Goal: Communication & Community: Participate in discussion

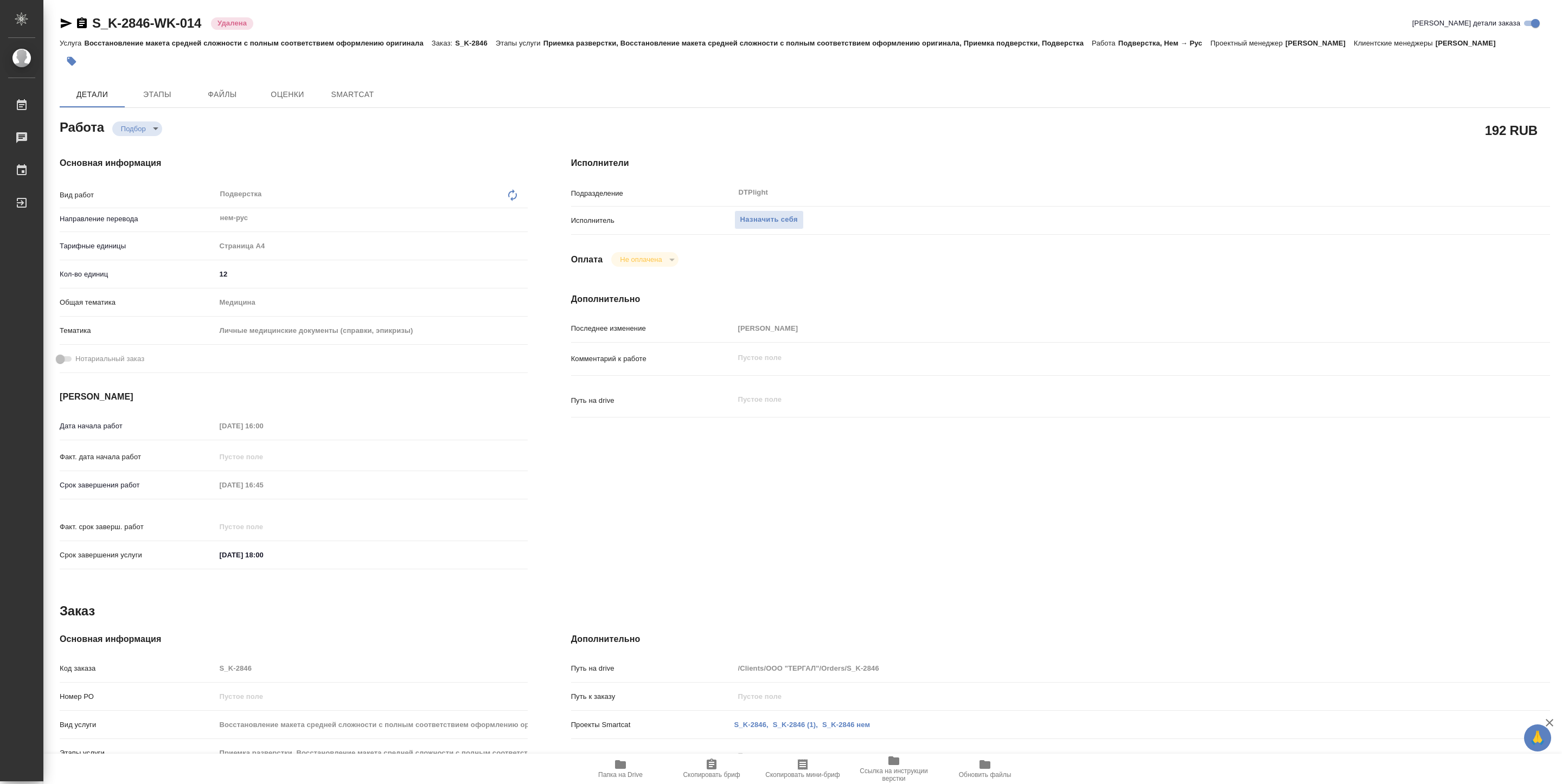
type textarea "x"
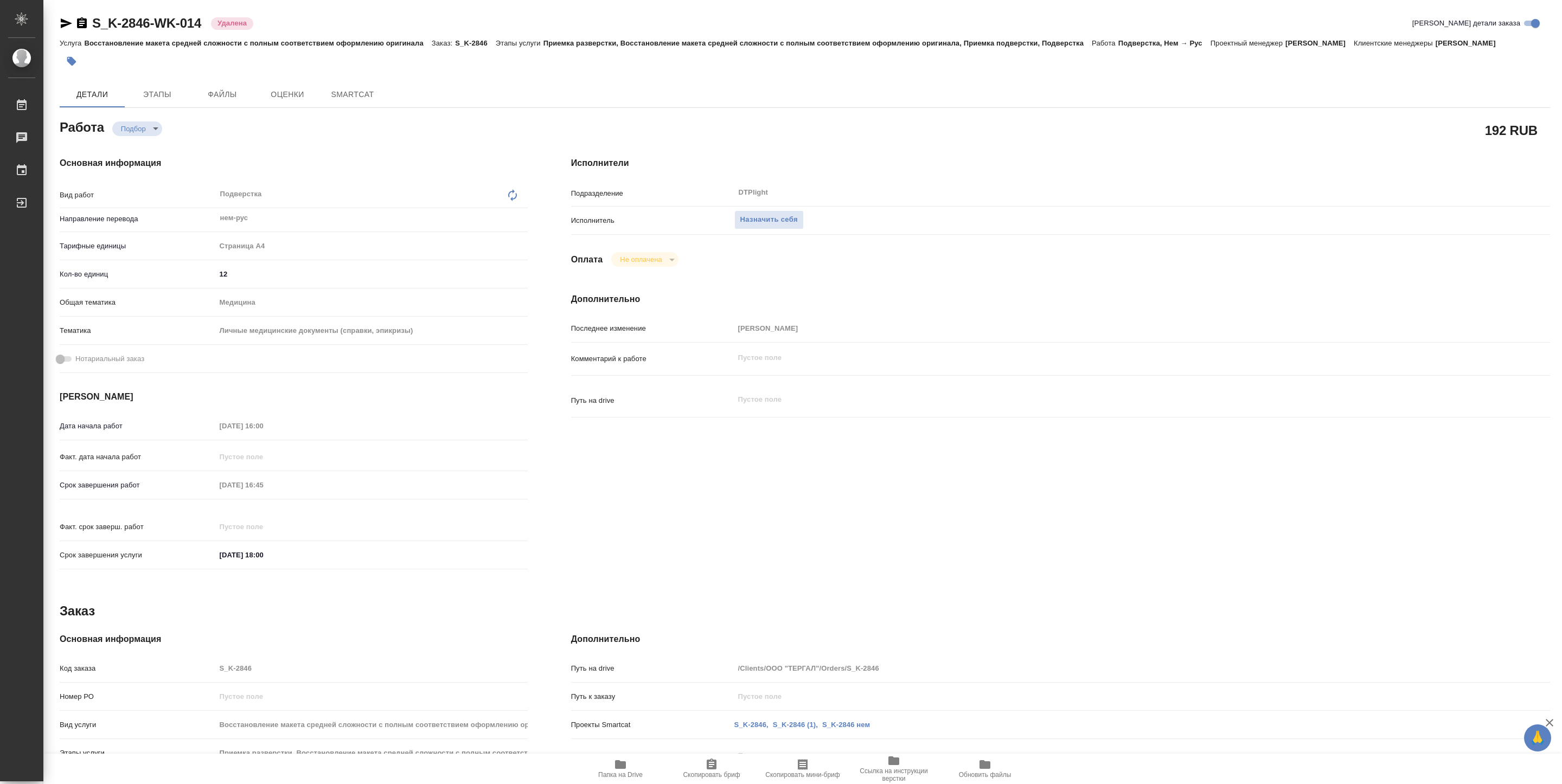
type textarea "x"
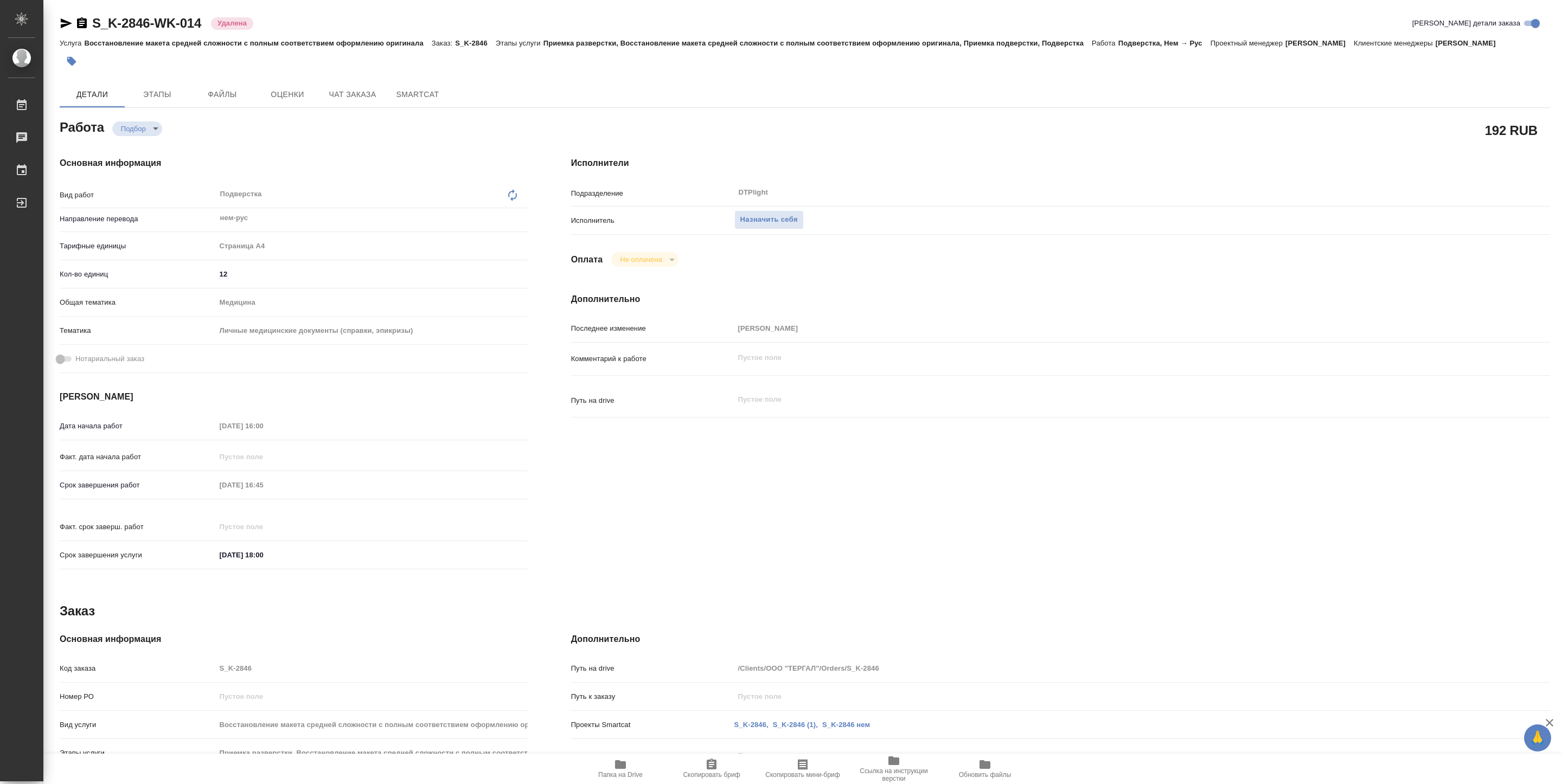
type textarea "x"
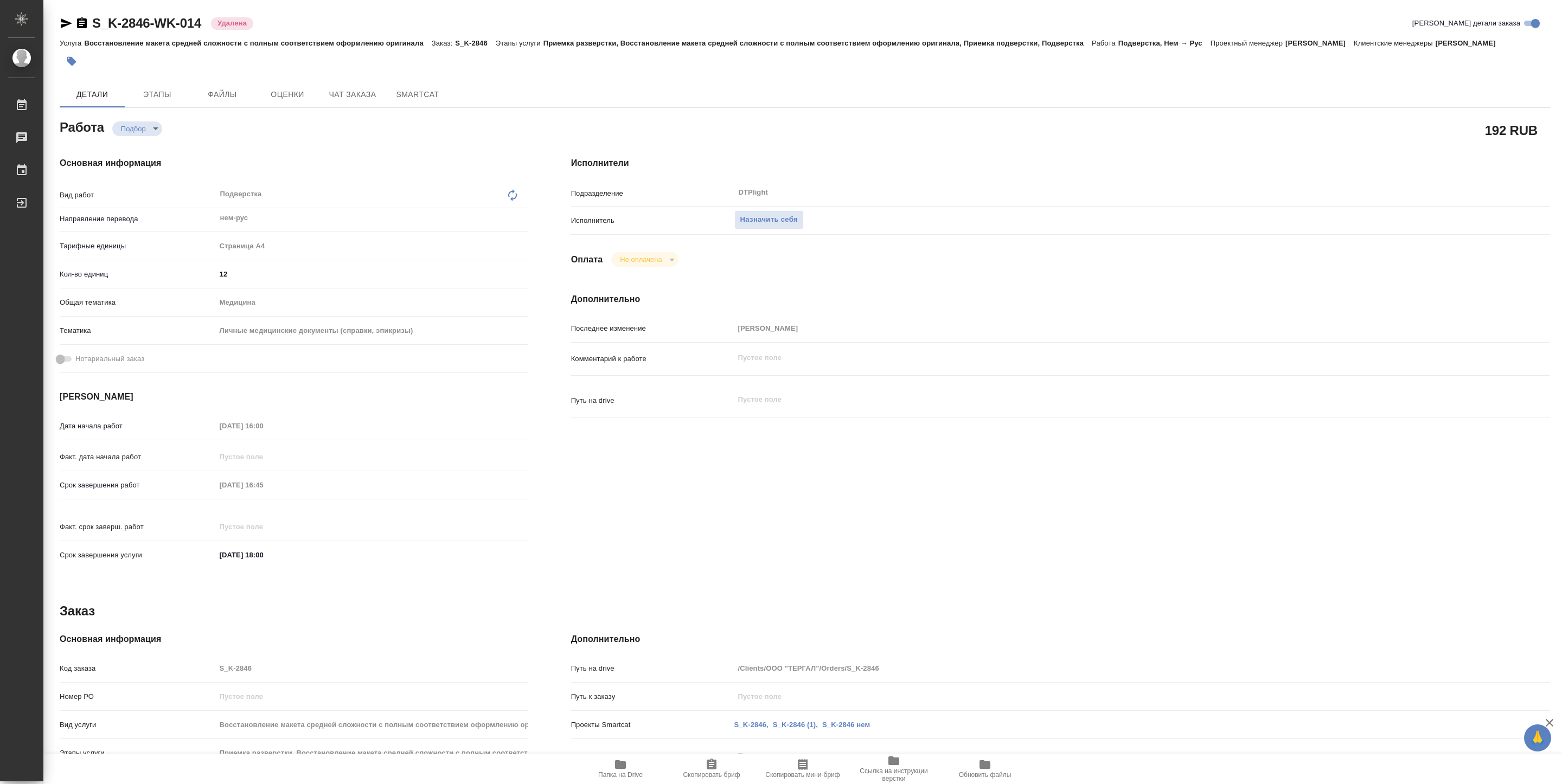
type textarea "x"
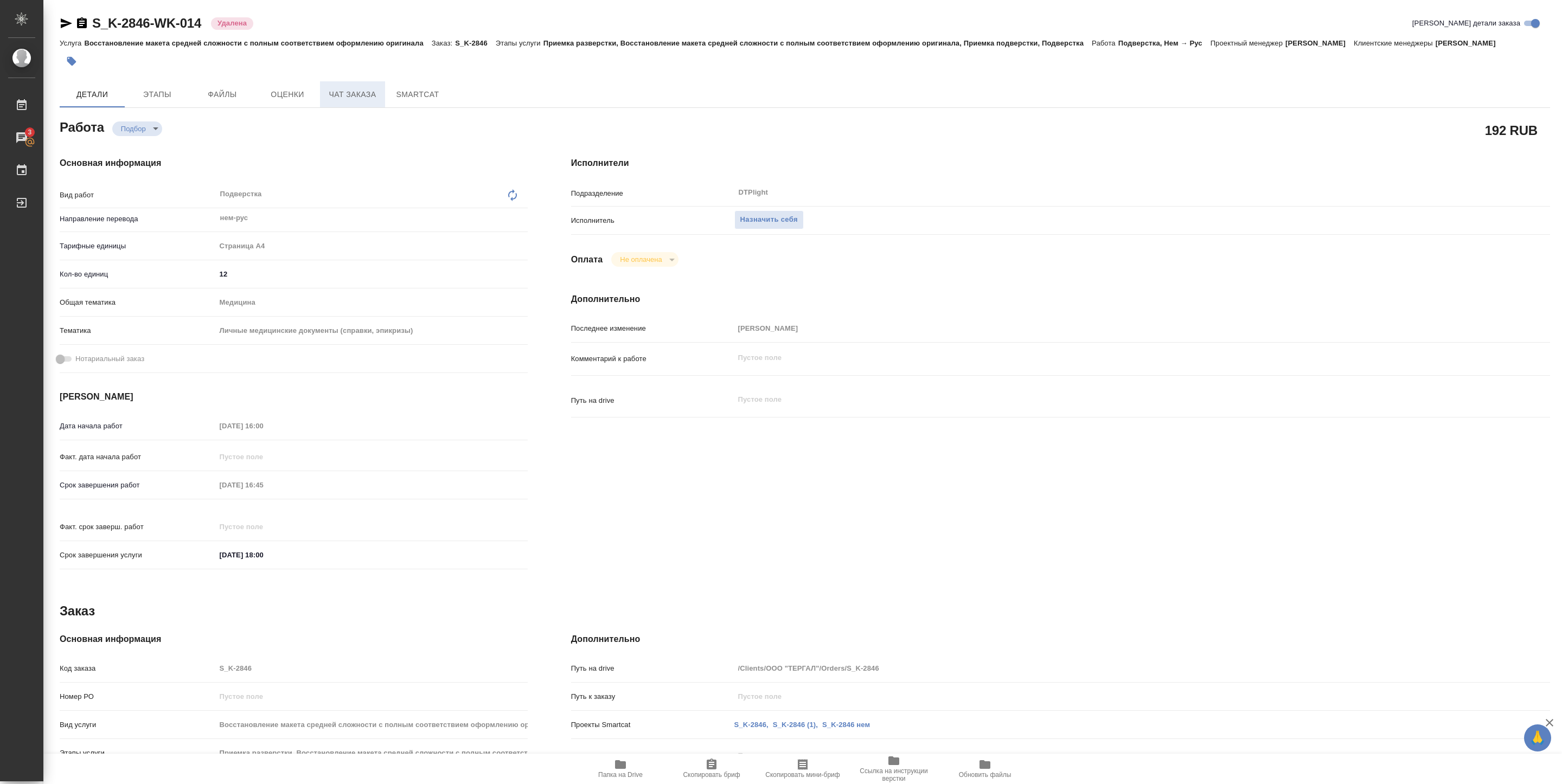
click at [354, 88] on span "Чат заказа" at bounding box center [352, 95] width 52 height 13
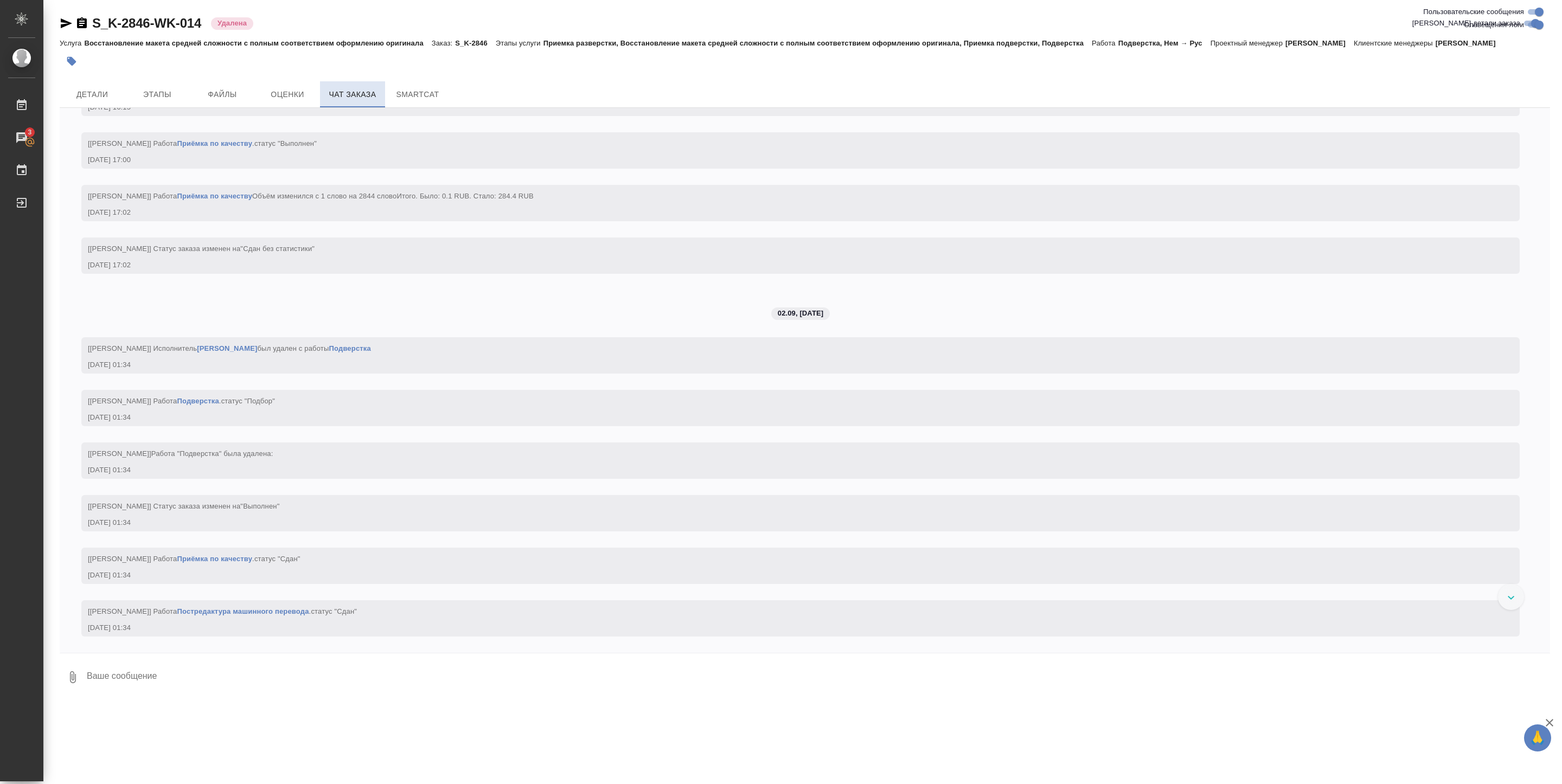
scroll to position [5752, 0]
